Goal: Entertainment & Leisure: Consume media (video, audio)

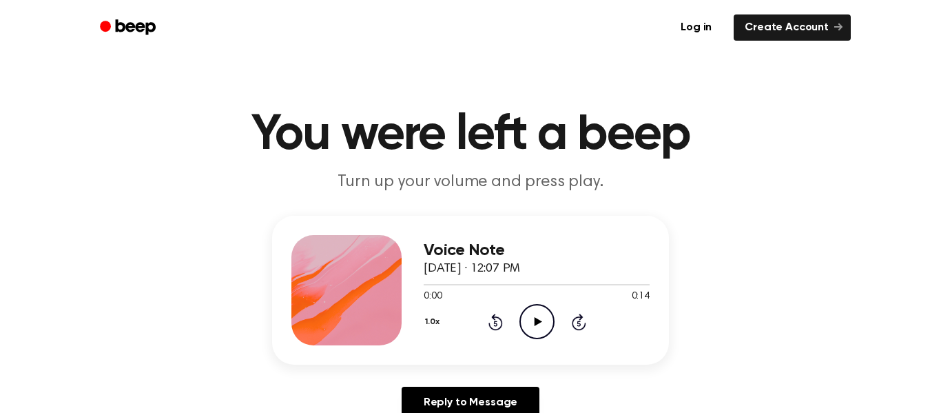
click at [531, 318] on icon "Play Audio" at bounding box center [537, 321] width 35 height 35
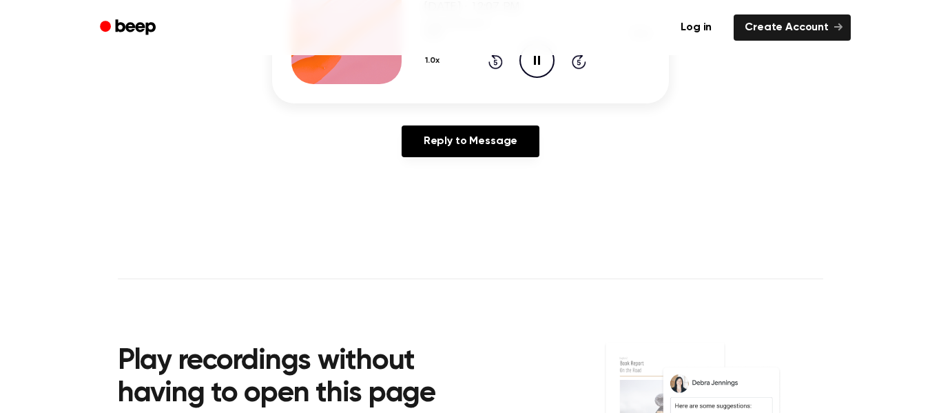
scroll to position [262, 0]
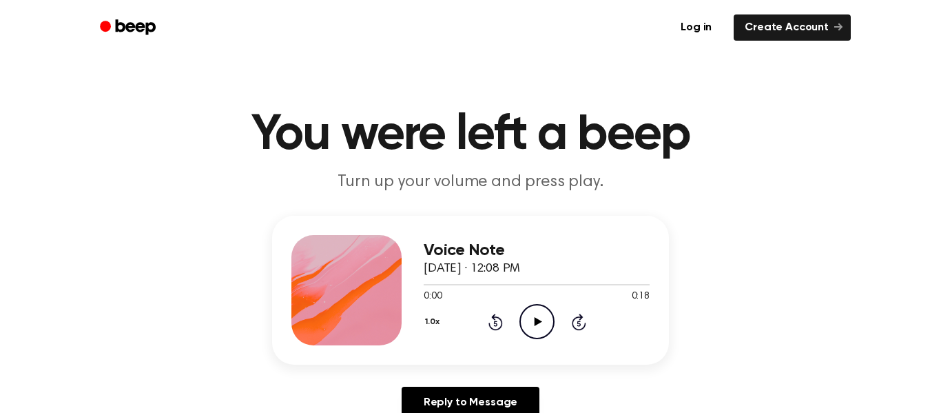
click at [536, 317] on icon "Play Audio" at bounding box center [537, 321] width 35 height 35
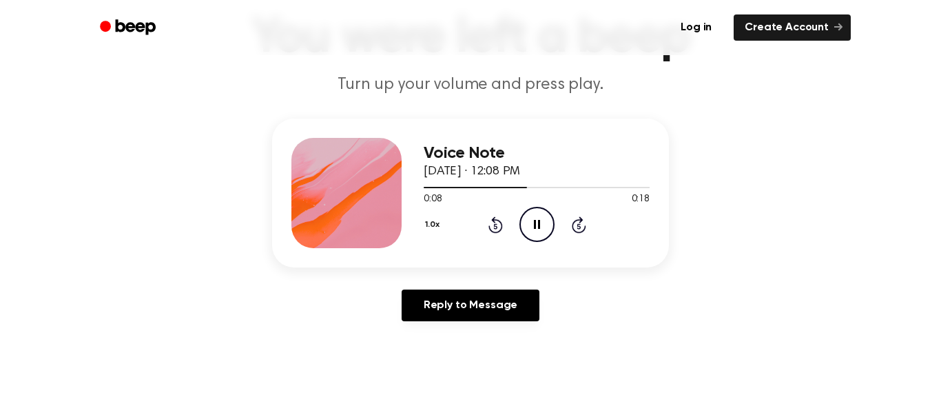
scroll to position [96, 0]
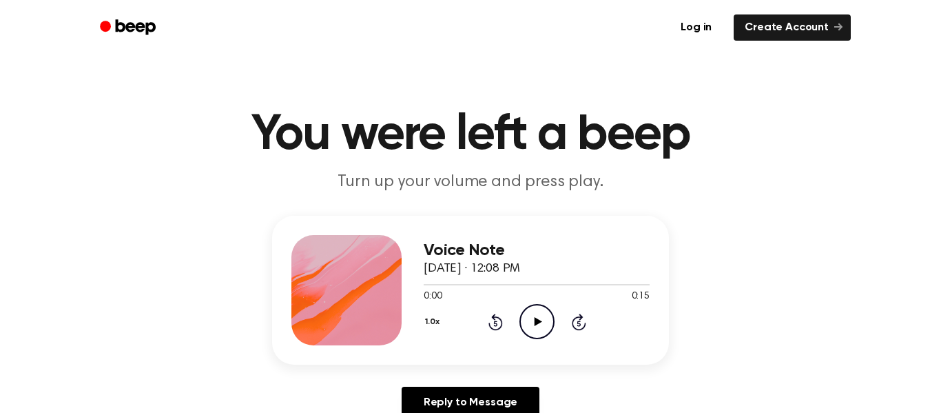
click at [529, 319] on icon "Play Audio" at bounding box center [537, 321] width 35 height 35
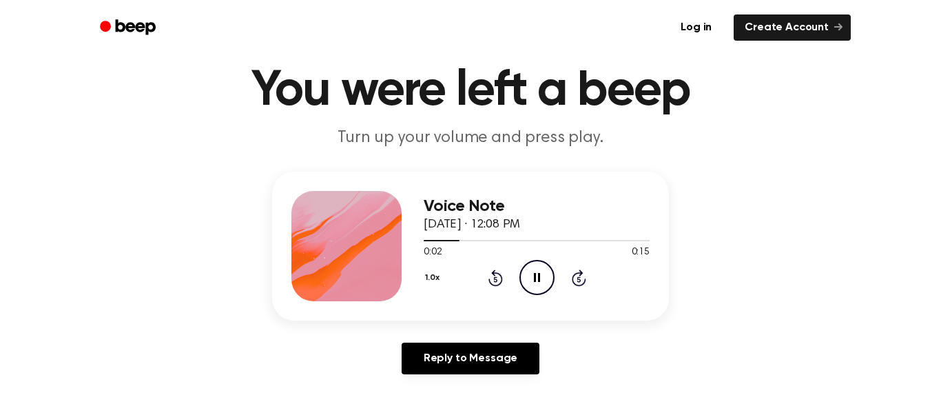
scroll to position [39, 0]
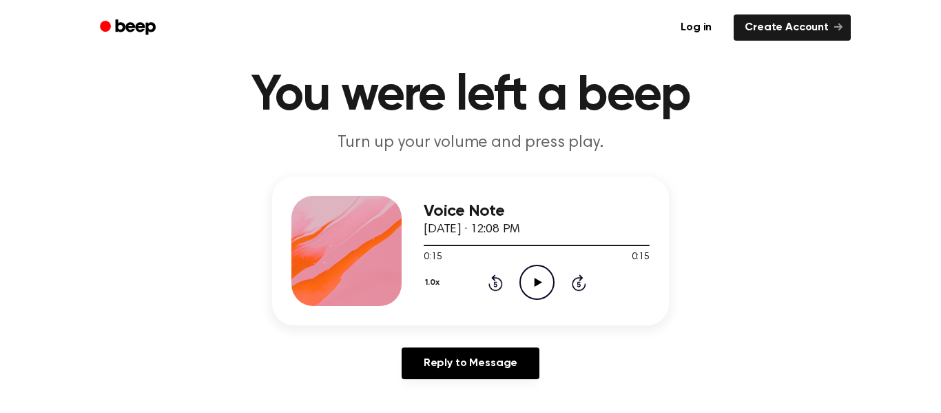
click at [540, 277] on icon "Play Audio" at bounding box center [537, 282] width 35 height 35
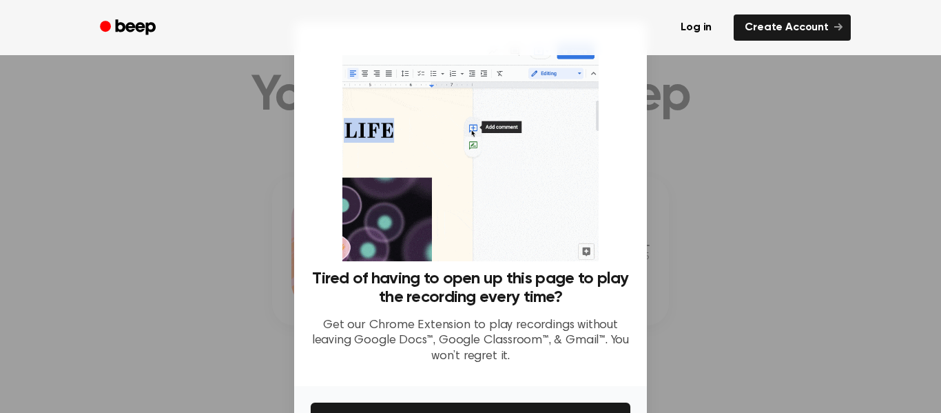
click at [717, 240] on div at bounding box center [470, 206] width 941 height 413
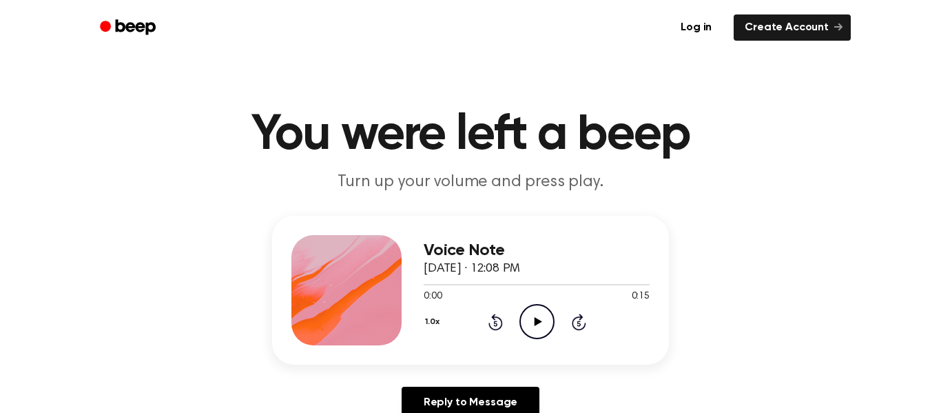
click at [539, 313] on icon "Play Audio" at bounding box center [537, 321] width 35 height 35
click at [531, 323] on icon "Play Audio" at bounding box center [537, 321] width 35 height 35
click at [533, 313] on icon "Play Audio" at bounding box center [537, 321] width 35 height 35
click at [537, 328] on icon "Play Audio" at bounding box center [537, 321] width 35 height 35
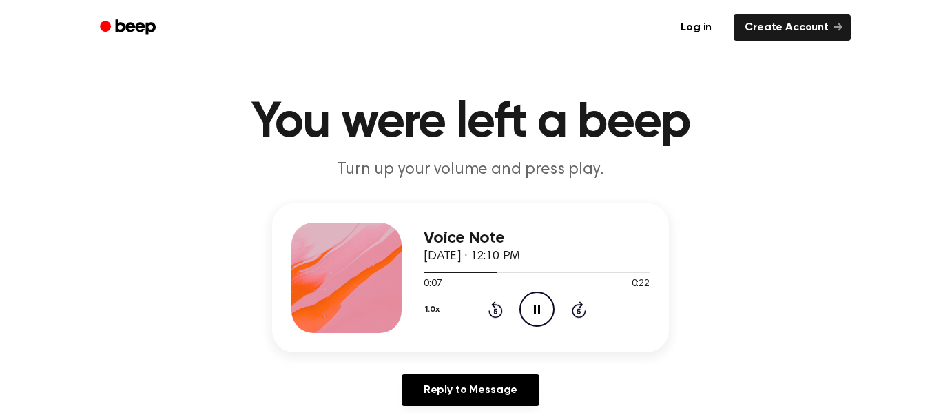
scroll to position [10, 0]
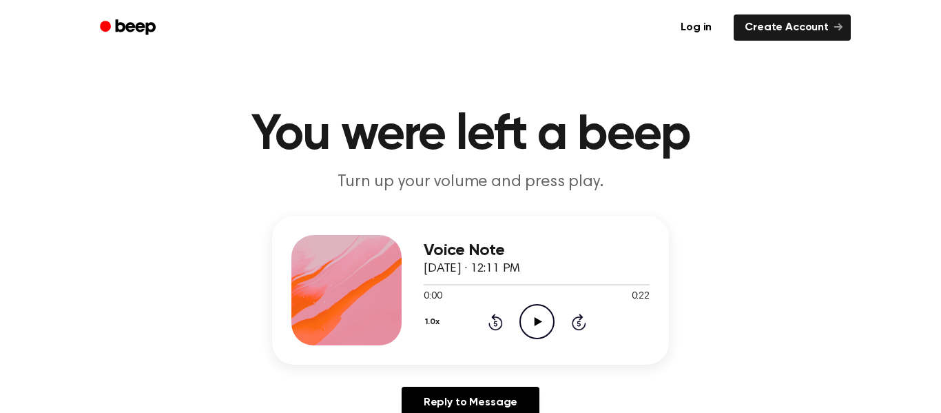
click at [530, 325] on icon "Play Audio" at bounding box center [537, 321] width 35 height 35
click at [545, 311] on icon "Play Audio" at bounding box center [537, 321] width 35 height 35
click at [531, 320] on icon "Play Audio" at bounding box center [537, 321] width 35 height 35
click at [538, 326] on icon "Play Audio" at bounding box center [537, 321] width 35 height 35
click at [533, 312] on icon "Play Audio" at bounding box center [537, 321] width 35 height 35
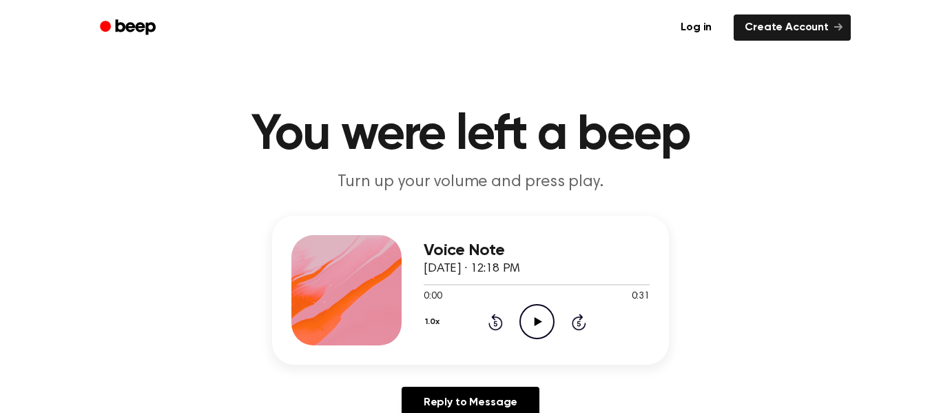
click at [529, 327] on icon "Play Audio" at bounding box center [537, 321] width 35 height 35
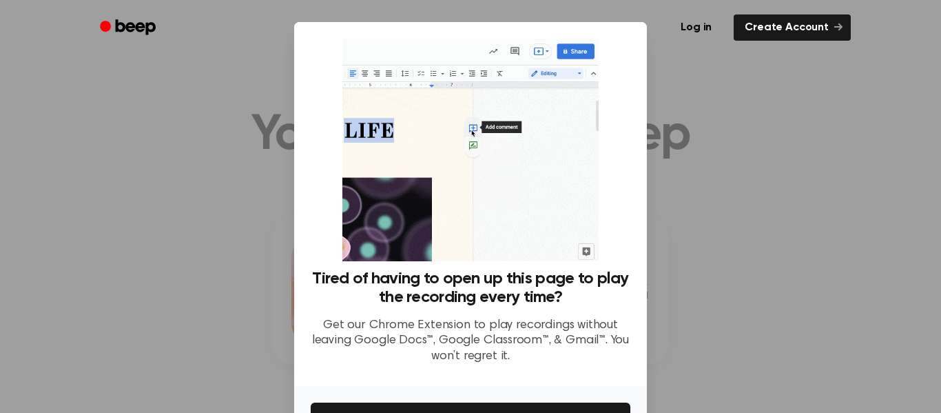
click at [236, 143] on div at bounding box center [470, 206] width 941 height 413
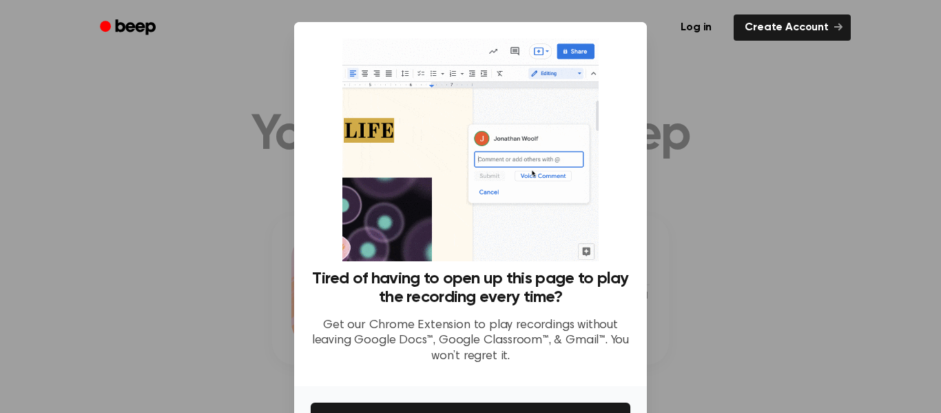
click at [236, 143] on div at bounding box center [470, 206] width 941 height 413
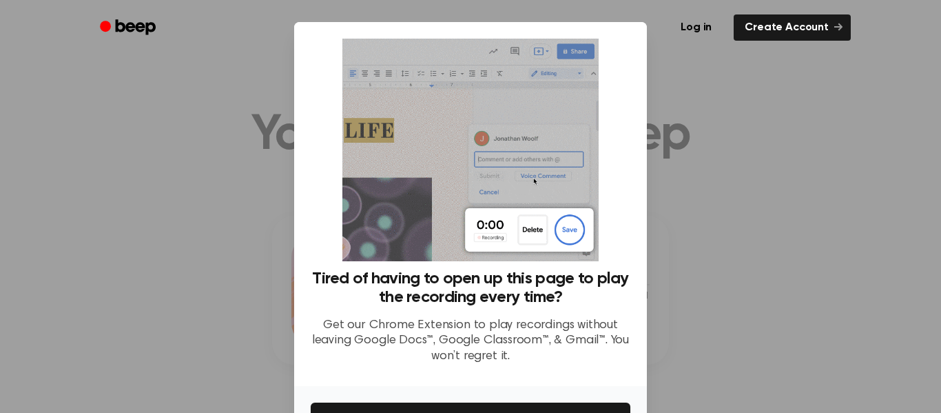
click at [236, 143] on div at bounding box center [470, 206] width 941 height 413
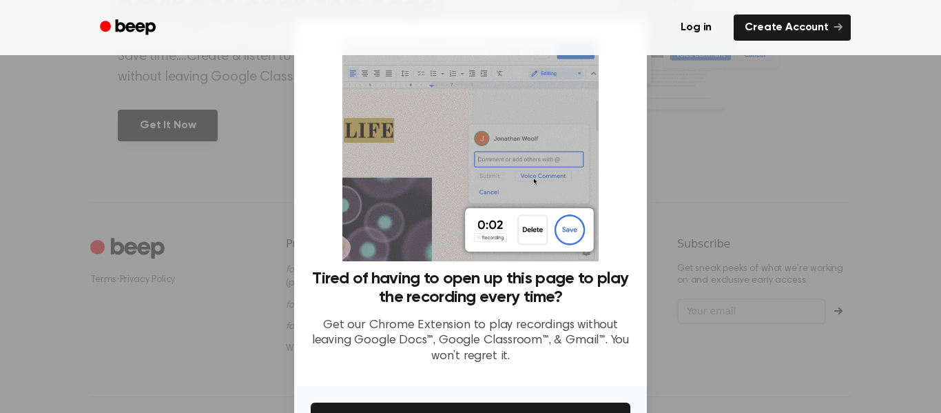
scroll to position [624, 0]
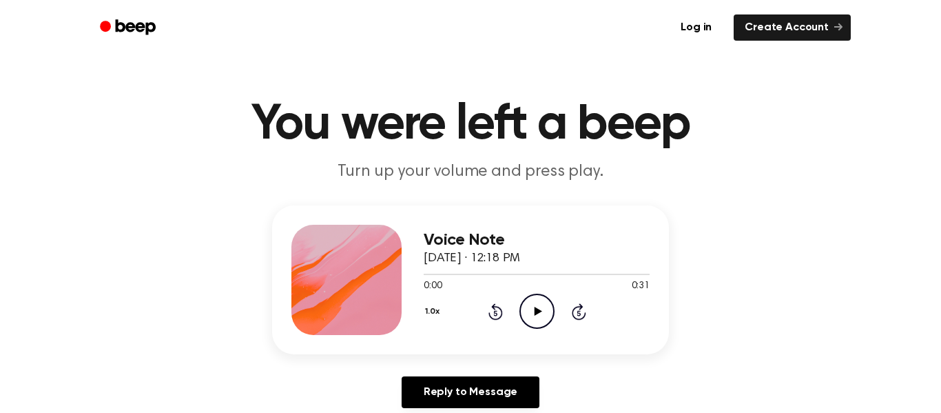
scroll to position [12, 0]
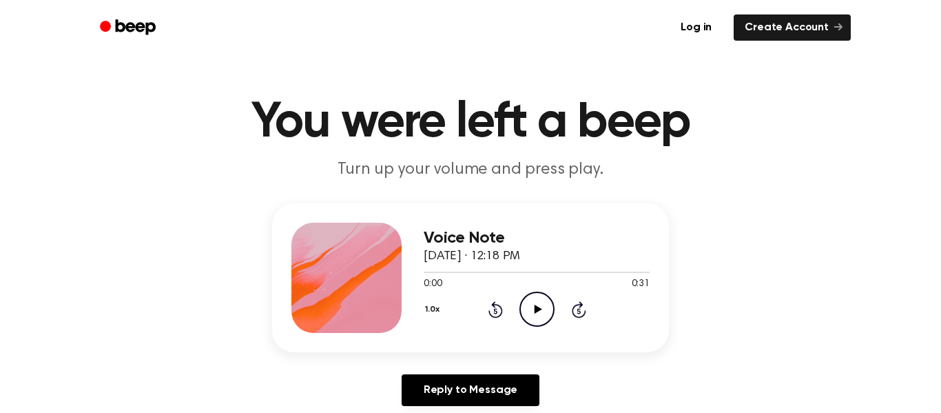
click at [533, 295] on icon "Play Audio" at bounding box center [537, 309] width 35 height 35
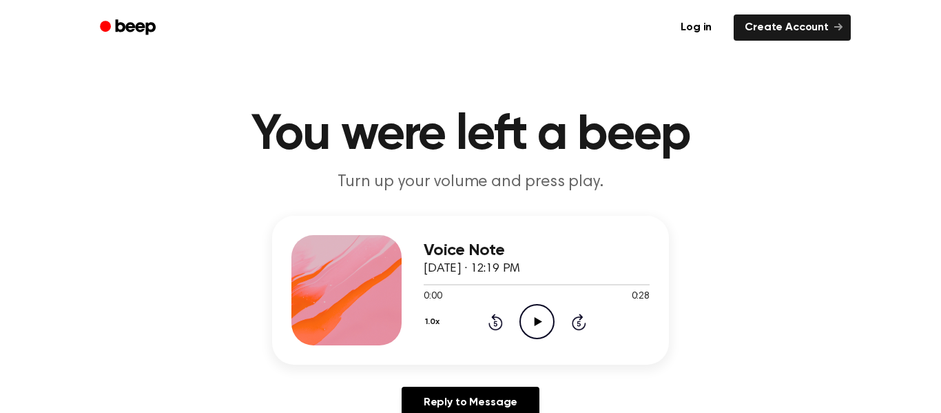
click at [548, 331] on icon "Play Audio" at bounding box center [537, 321] width 35 height 35
click at [528, 314] on icon "Play Audio" at bounding box center [537, 321] width 35 height 35
click at [541, 327] on icon "Pause Audio" at bounding box center [537, 321] width 35 height 35
click at [541, 327] on icon "Play Audio" at bounding box center [537, 321] width 35 height 35
click at [542, 323] on icon "Pause Audio" at bounding box center [537, 321] width 35 height 35
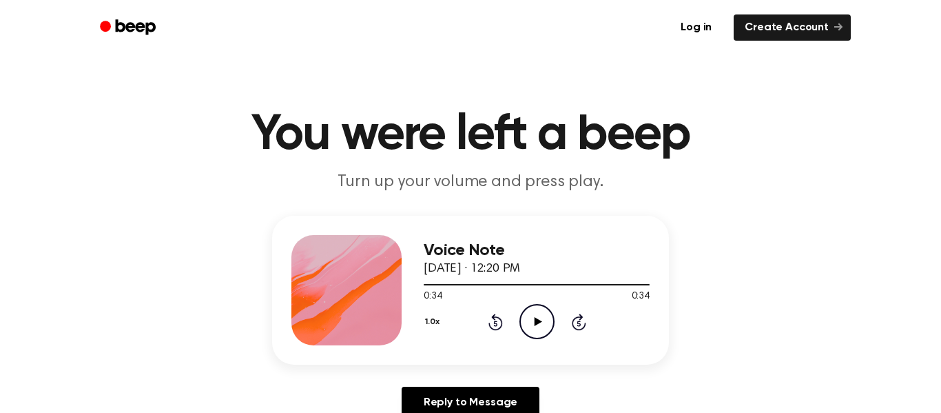
click at [543, 323] on icon "Play Audio" at bounding box center [537, 321] width 35 height 35
click at [542, 323] on icon "Play Audio" at bounding box center [537, 321] width 35 height 35
